Goal: Task Accomplishment & Management: Complete application form

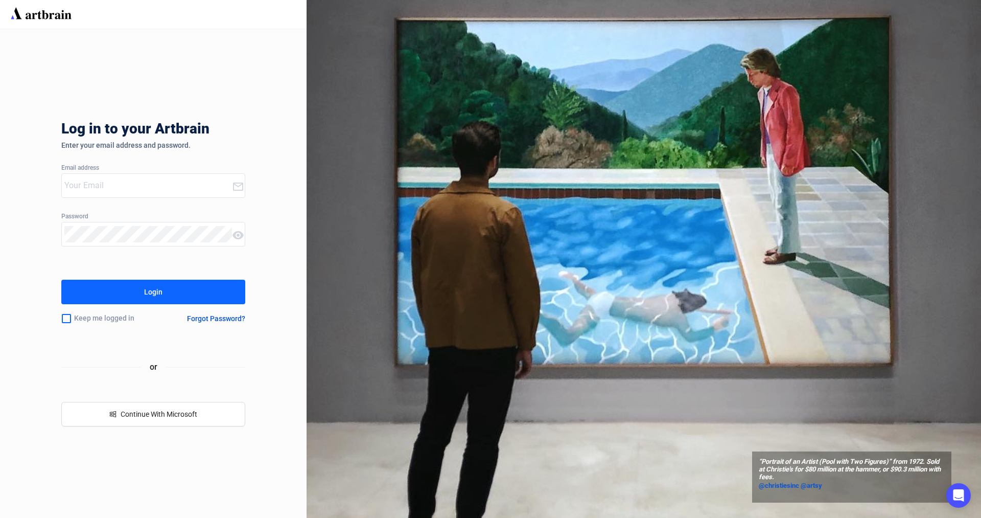
type input "[PERSON_NAME][EMAIL_ADDRESS][DOMAIN_NAME]"
click at [151, 293] on div "Login" at bounding box center [153, 292] width 18 height 16
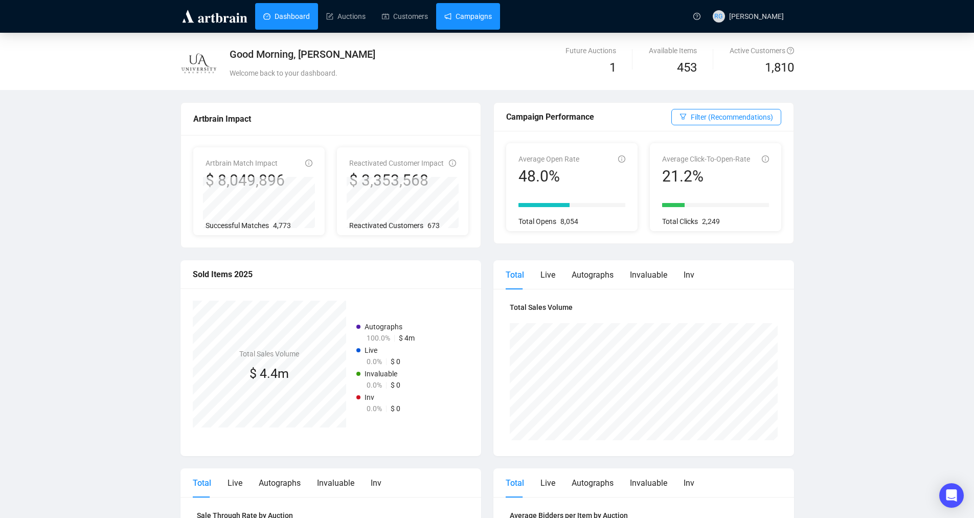
click at [460, 18] on link "Campaigns" at bounding box center [468, 16] width 48 height 27
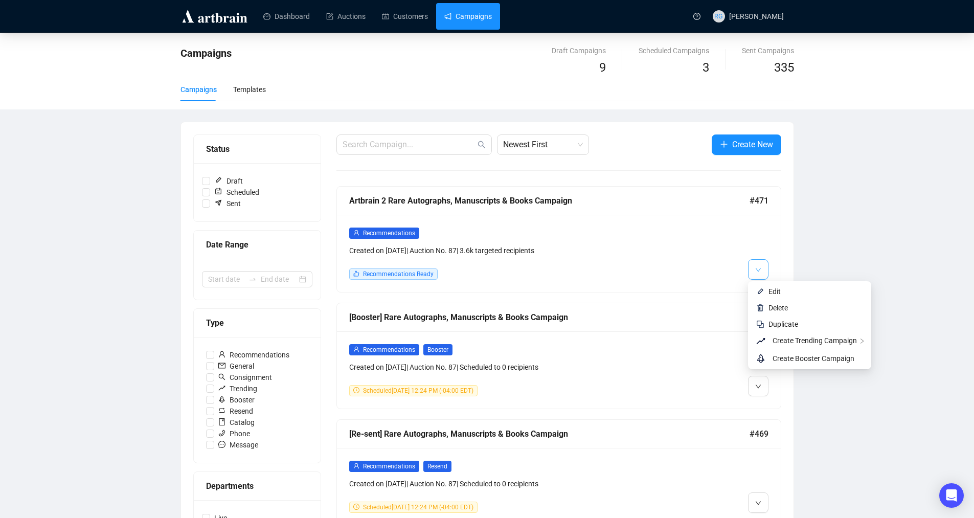
click at [760, 269] on icon "down" at bounding box center [757, 270] width 5 height 4
click at [766, 290] on li "Edit" at bounding box center [809, 291] width 119 height 16
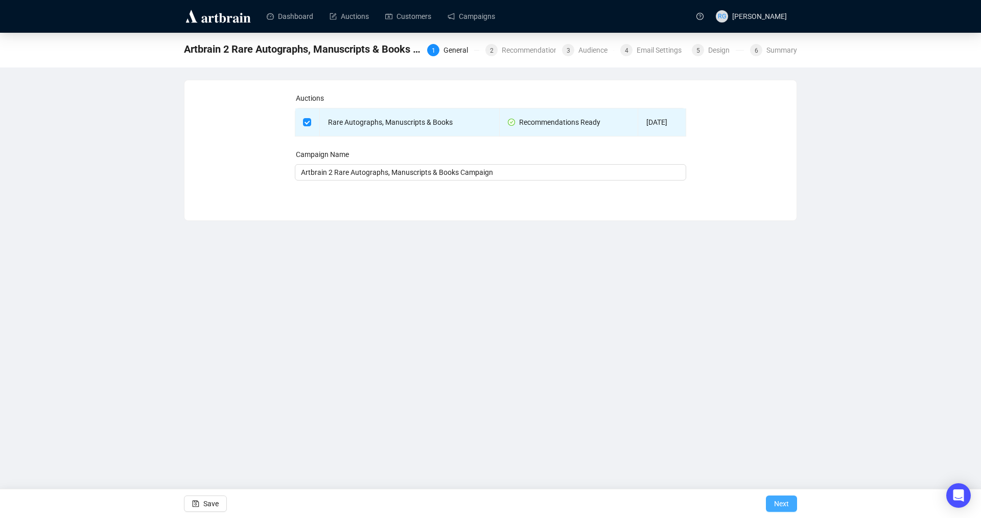
click at [794, 503] on button "Next" at bounding box center [781, 503] width 31 height 16
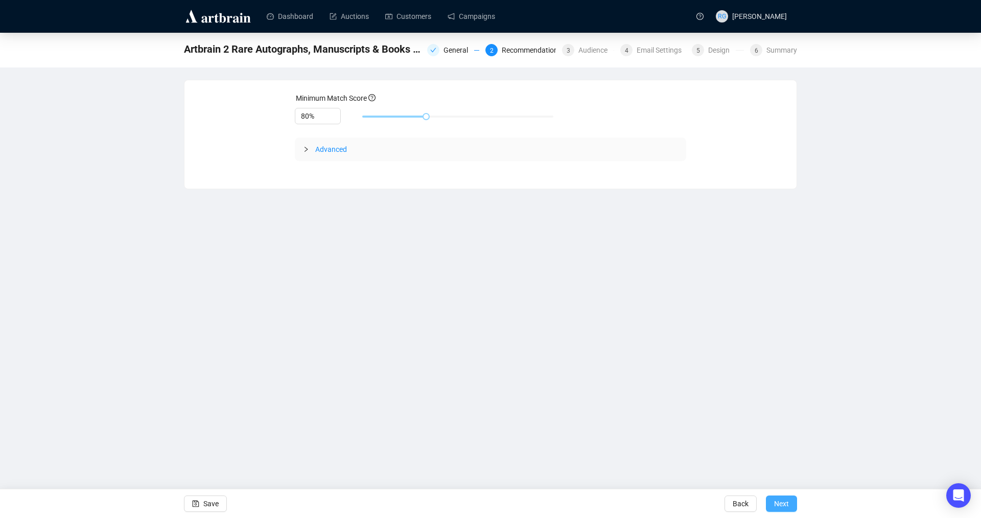
click at [788, 504] on span "Next" at bounding box center [781, 503] width 15 height 29
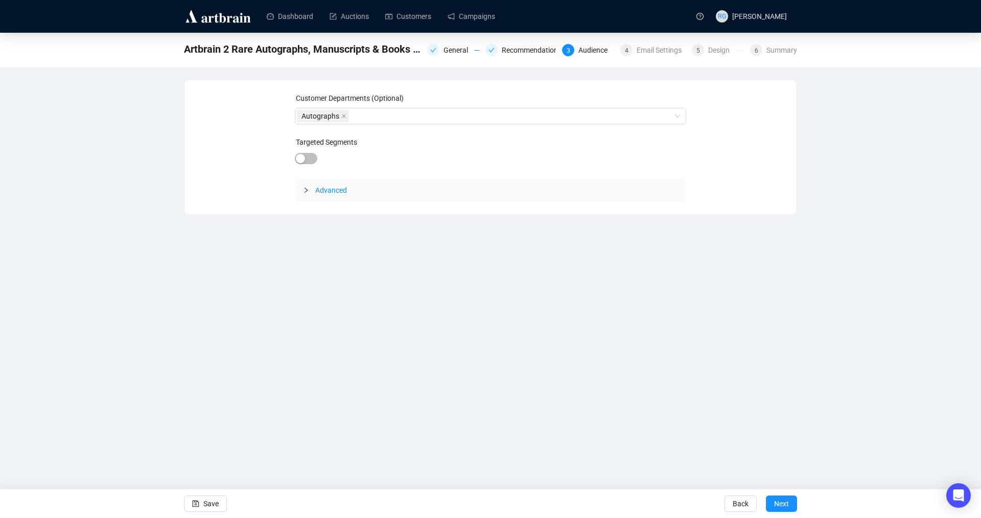
click at [788, 504] on span "Next" at bounding box center [781, 503] width 15 height 29
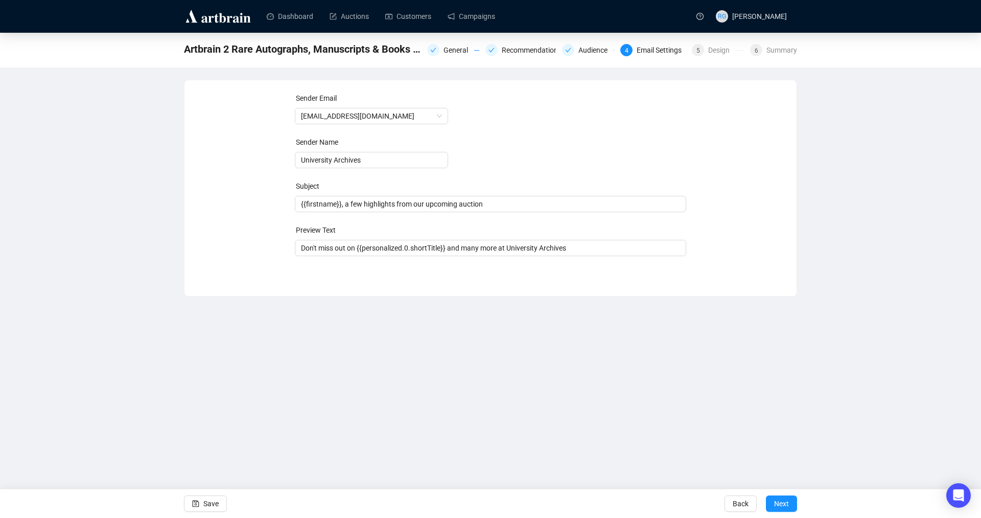
click at [788, 504] on span "Next" at bounding box center [781, 503] width 15 height 29
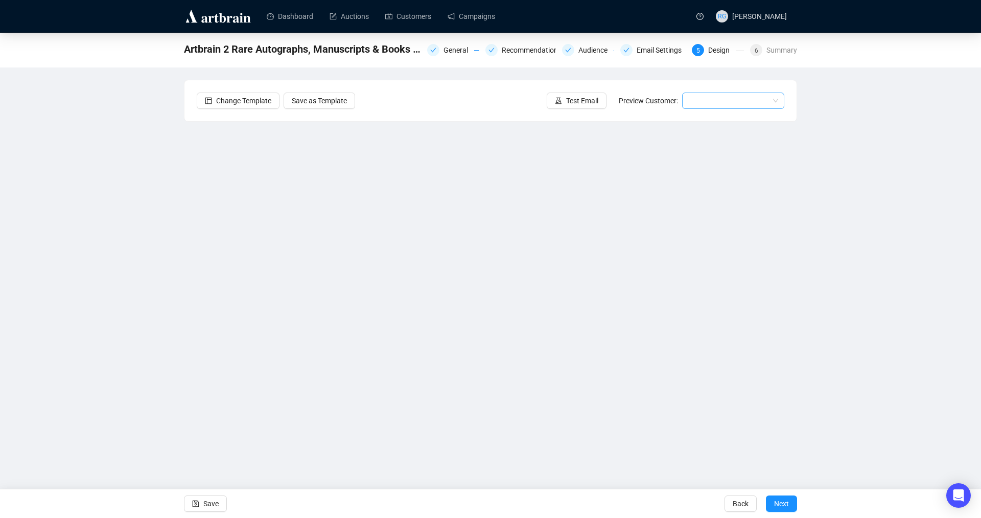
click at [701, 97] on input "search" at bounding box center [728, 100] width 81 height 15
click at [708, 153] on div "[PERSON_NAME] | Example" at bounding box center [734, 153] width 86 height 11
click at [789, 499] on span "Next" at bounding box center [781, 503] width 15 height 29
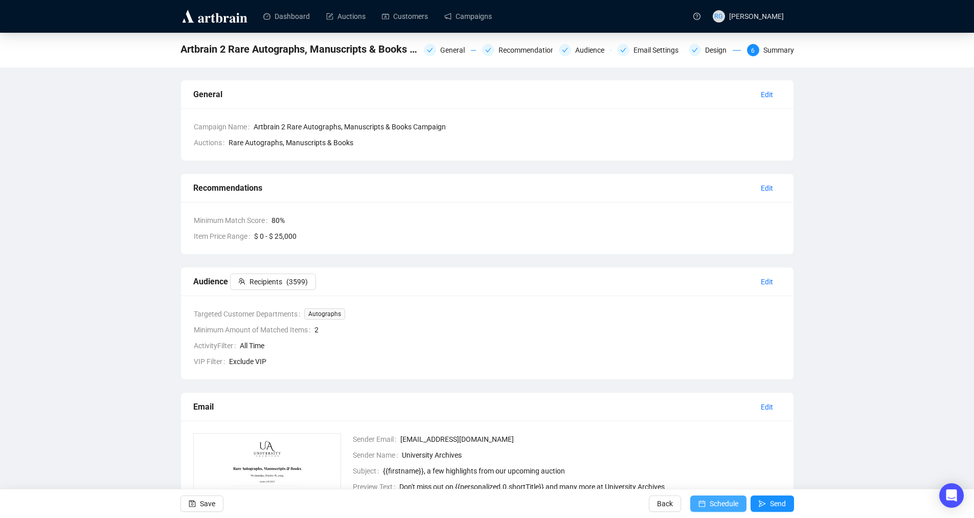
click at [724, 502] on span "Schedule" at bounding box center [723, 503] width 29 height 29
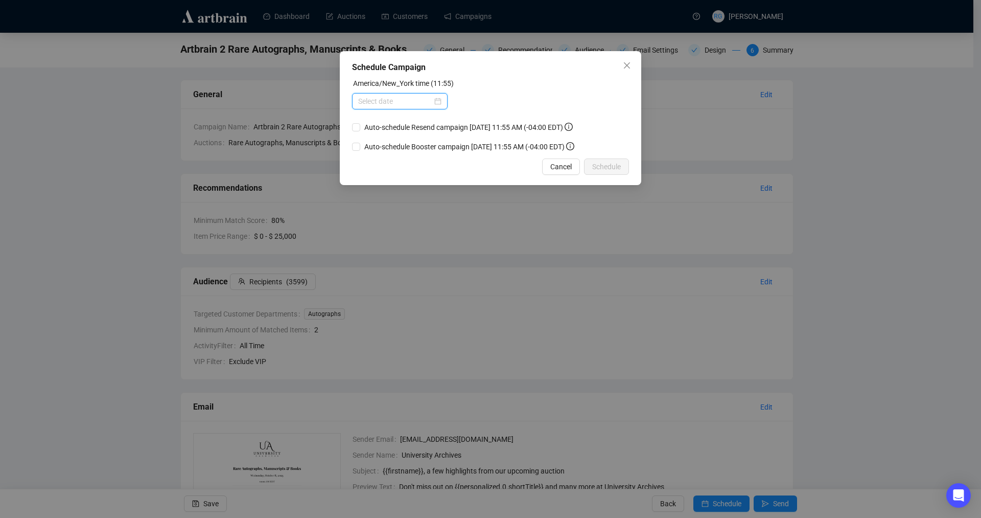
click at [374, 99] on input at bounding box center [395, 101] width 74 height 11
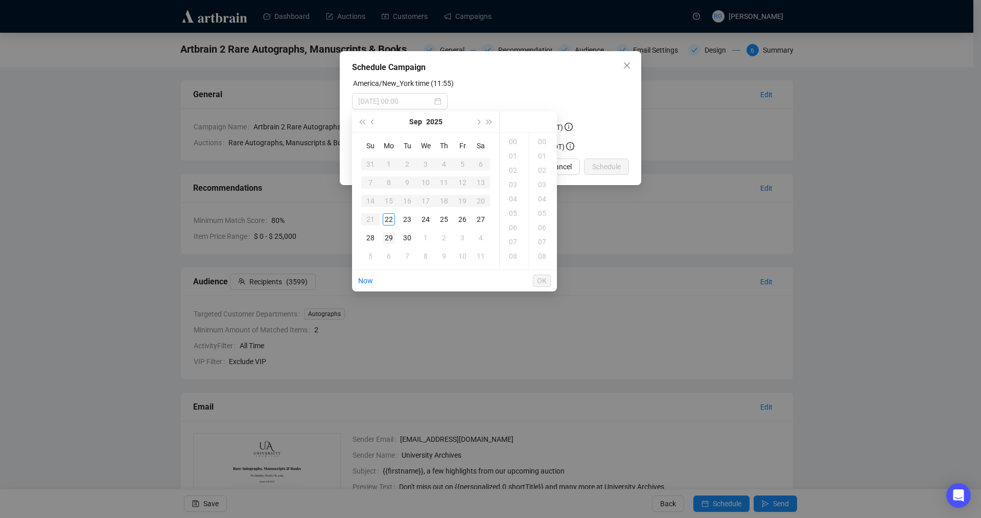
click at [392, 235] on div "29" at bounding box center [389, 238] width 12 height 12
click at [515, 252] on div "11" at bounding box center [514, 258] width 25 height 14
click at [544, 227] on div "06" at bounding box center [543, 227] width 25 height 14
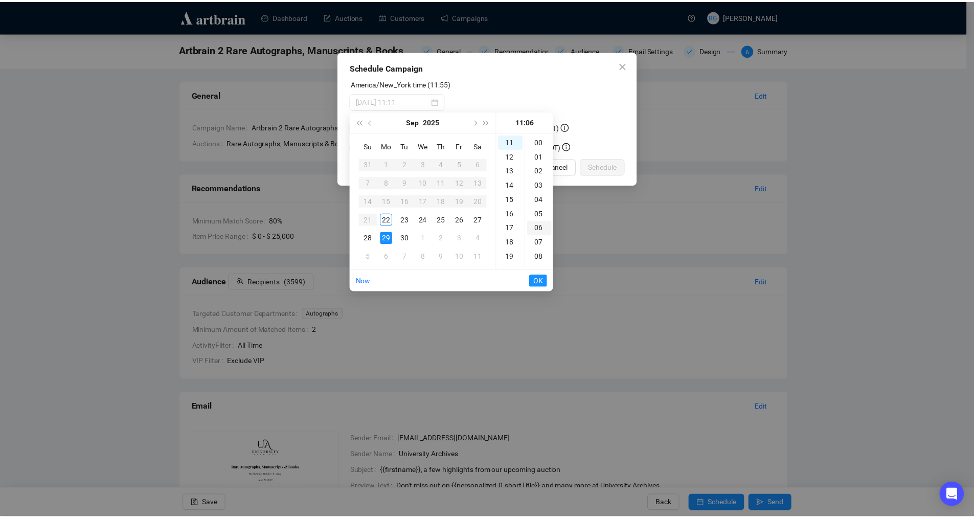
scroll to position [86, 0]
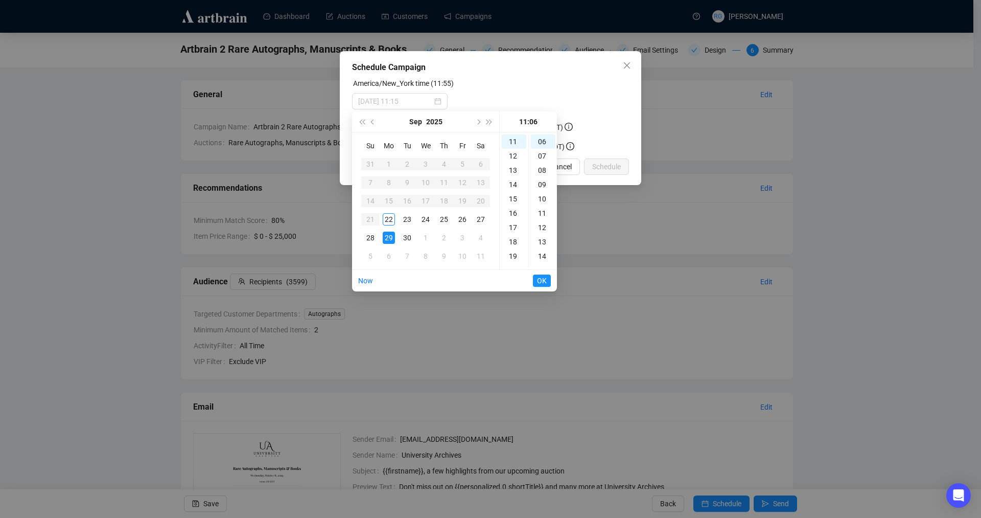
type input "[DATE] 11:06"
click at [543, 277] on span "OK" at bounding box center [542, 280] width 10 height 19
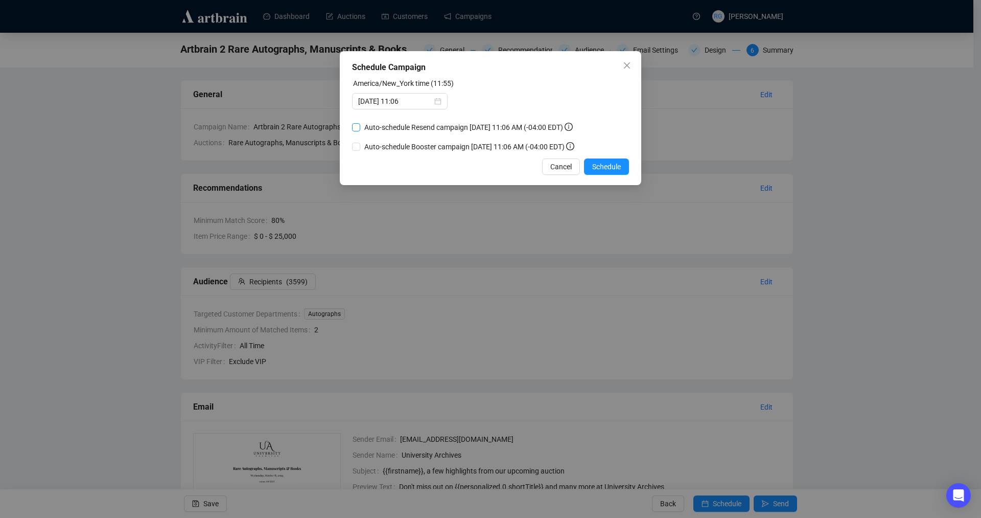
click at [358, 131] on label "Auto-schedule Resend campaign [DATE] 11:06 AM (-04:00 EDT)" at bounding box center [464, 127] width 225 height 11
click at [358, 131] on input "Auto-schedule Resend campaign [DATE] 11:06 AM (-04:00 EDT)" at bounding box center [356, 127] width 8 height 8
checkbox input "true"
click at [358, 146] on input "Auto-schedule Booster campaign [DATE] 11:06 AM (-04:00 EDT)" at bounding box center [356, 147] width 8 height 8
checkbox input "true"
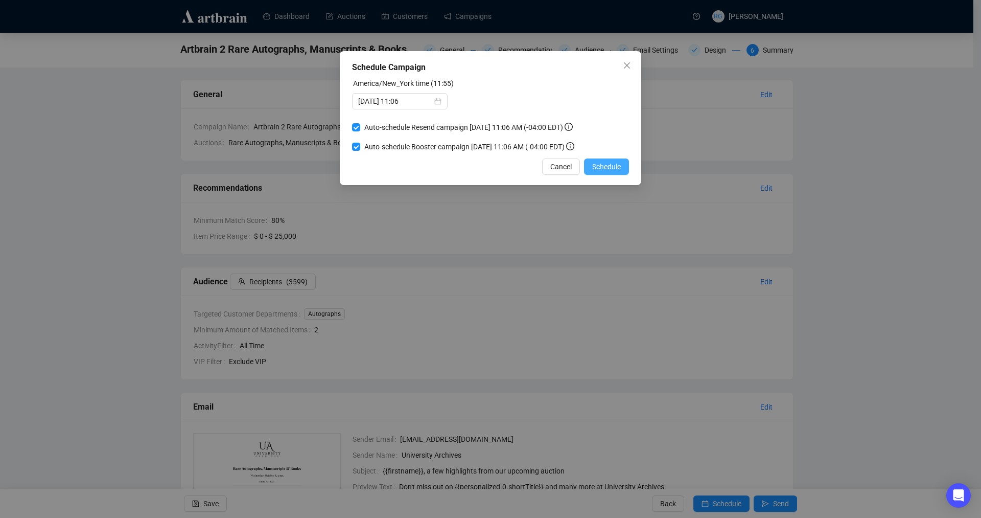
click at [597, 166] on span "Schedule" at bounding box center [606, 166] width 29 height 11
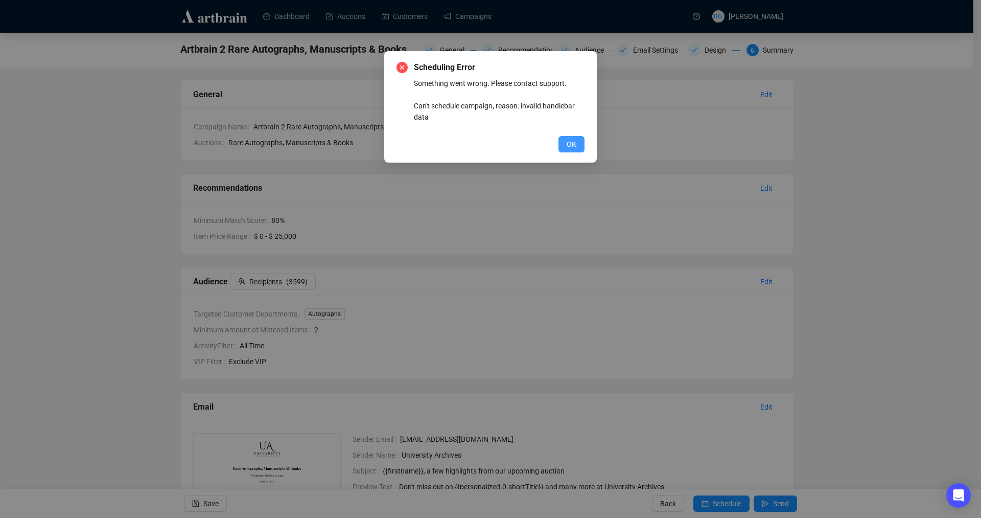
click at [574, 143] on span "OK" at bounding box center [572, 144] width 10 height 11
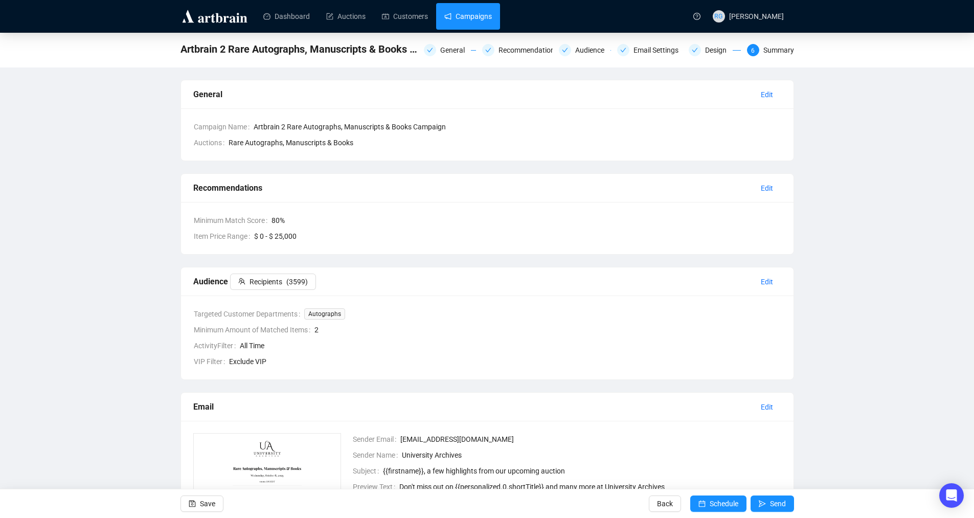
click at [472, 20] on link "Campaigns" at bounding box center [468, 16] width 48 height 27
